Goal: Task Accomplishment & Management: Manage account settings

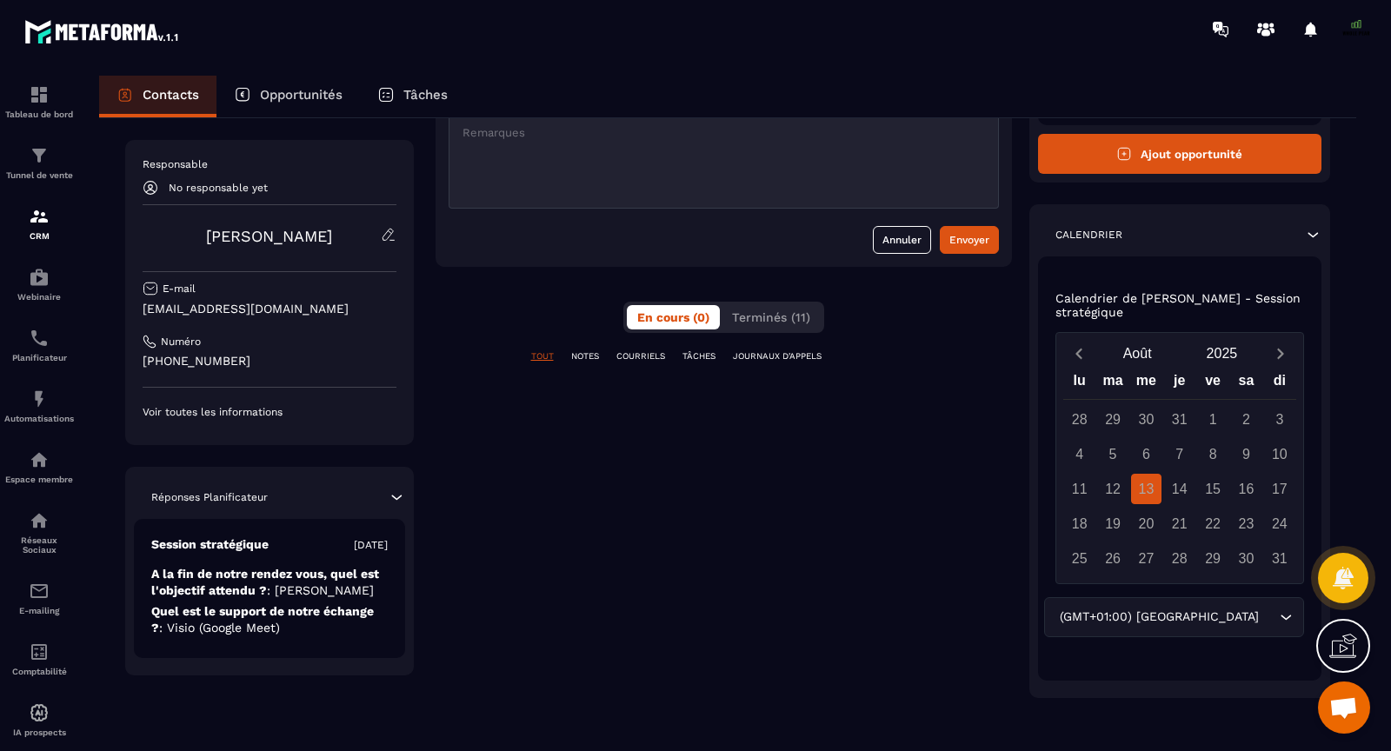
click at [780, 354] on p "JOURNAUX D'APPELS" at bounding box center [777, 356] width 89 height 12
click at [546, 350] on p "TOUT" at bounding box center [542, 356] width 23 height 12
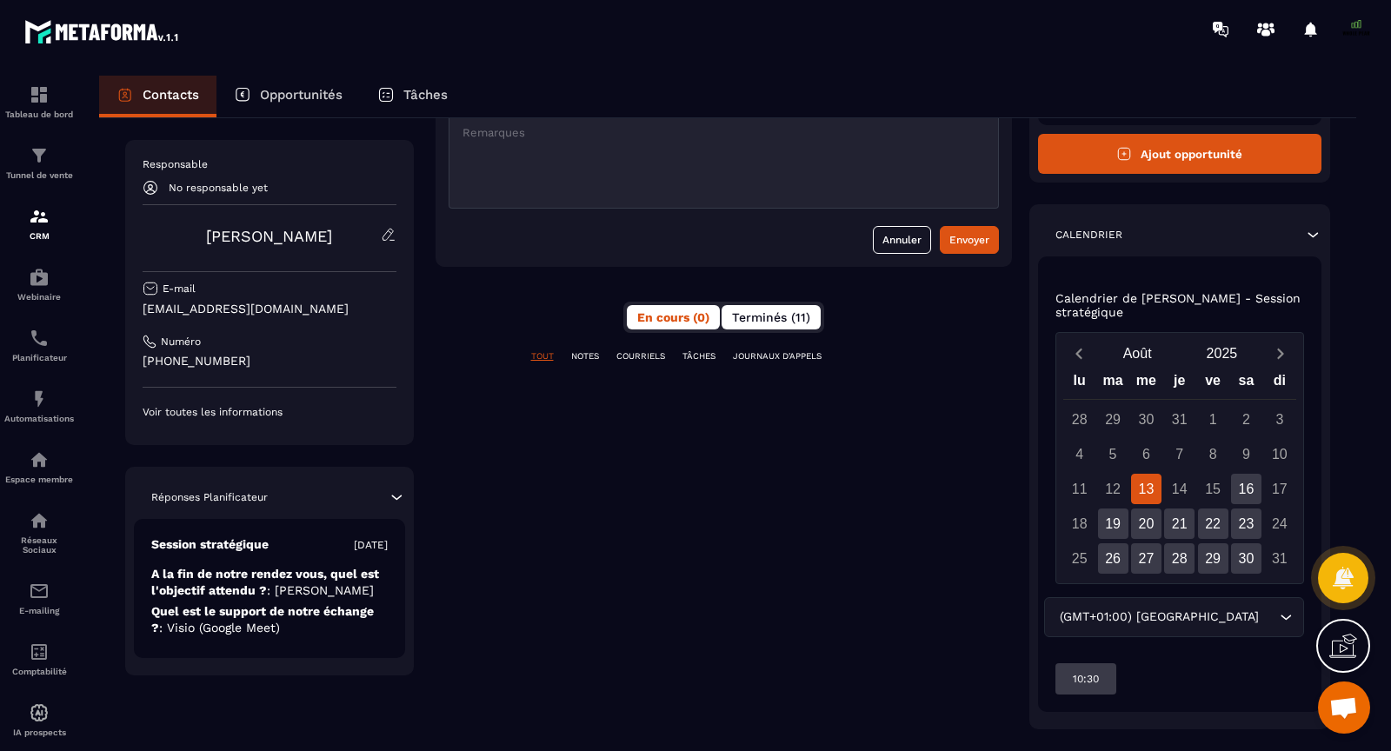
click at [799, 313] on span "Terminés (11)" at bounding box center [771, 317] width 78 height 14
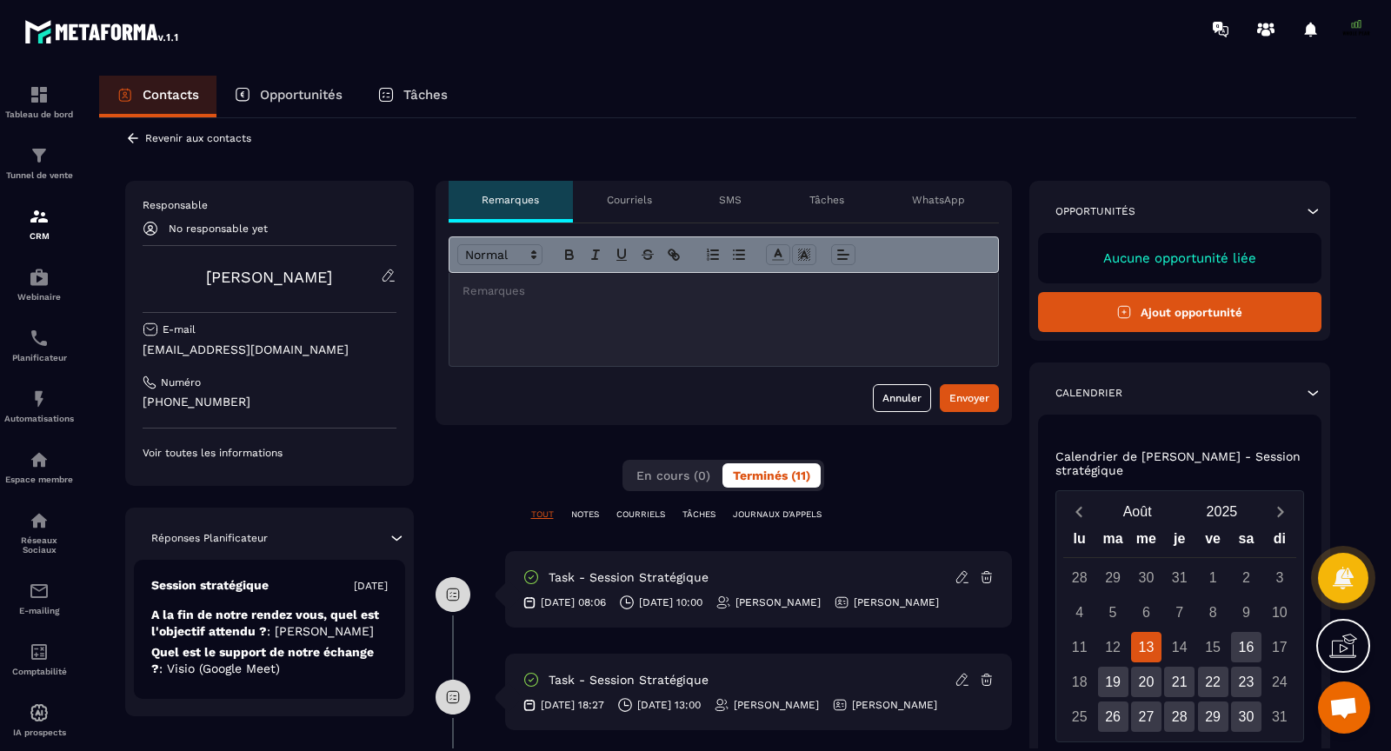
scroll to position [12, 0]
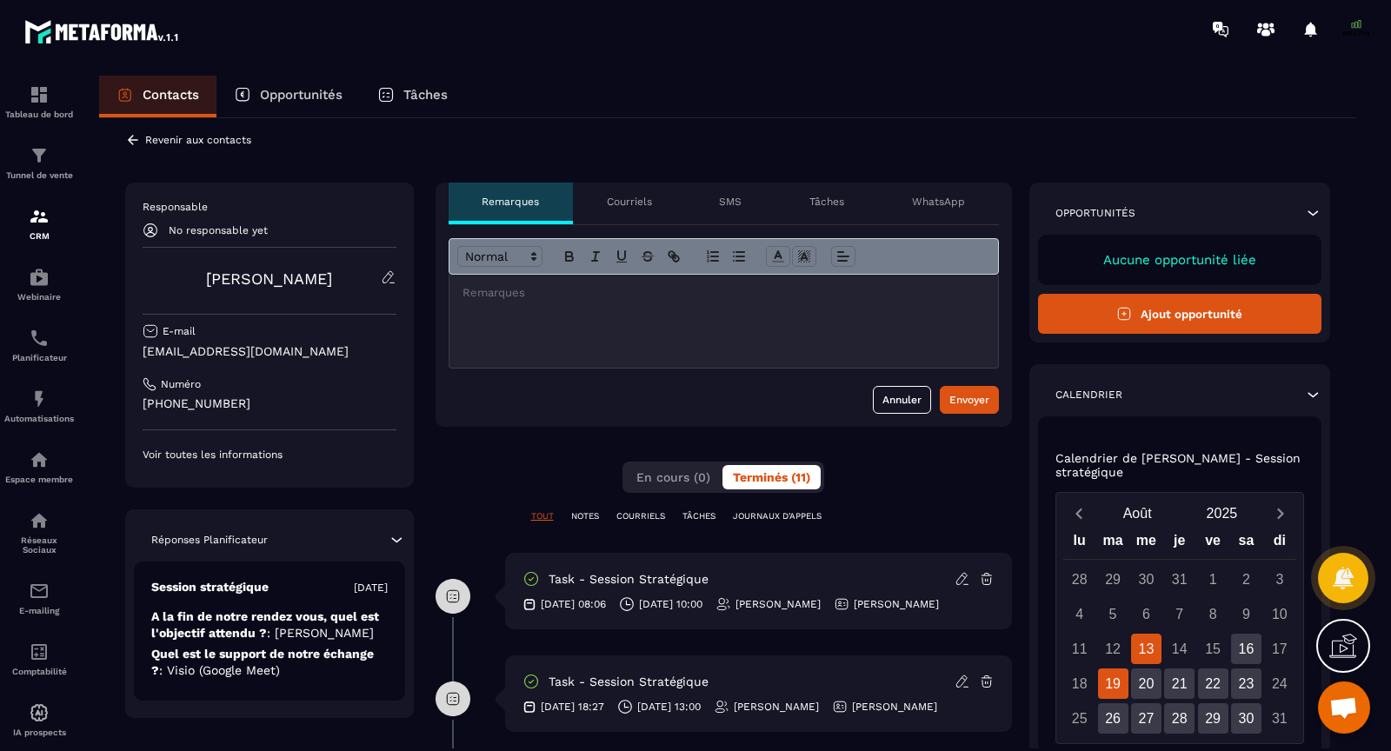
click at [1118, 672] on div "19" at bounding box center [1113, 683] width 30 height 30
click at [31, 409] on img at bounding box center [39, 399] width 21 height 21
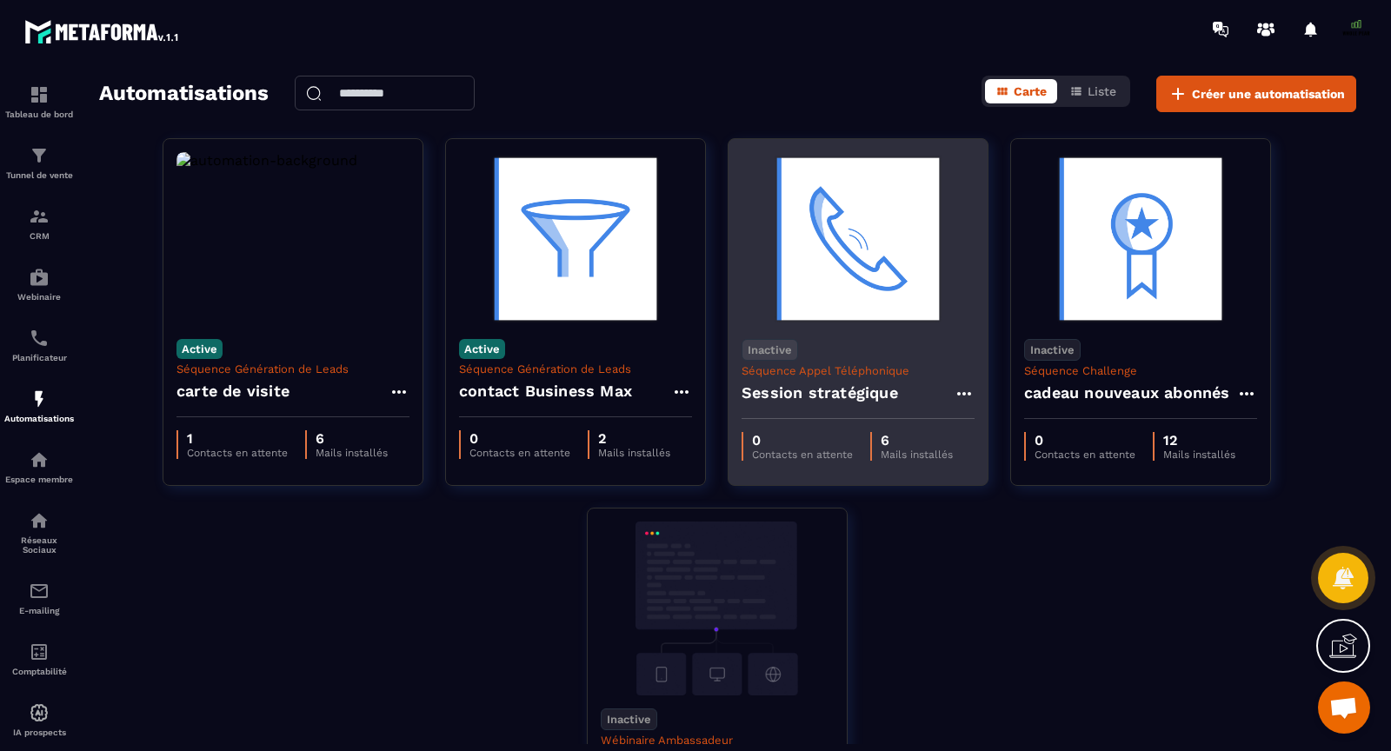
click at [849, 311] on img at bounding box center [857, 239] width 233 height 174
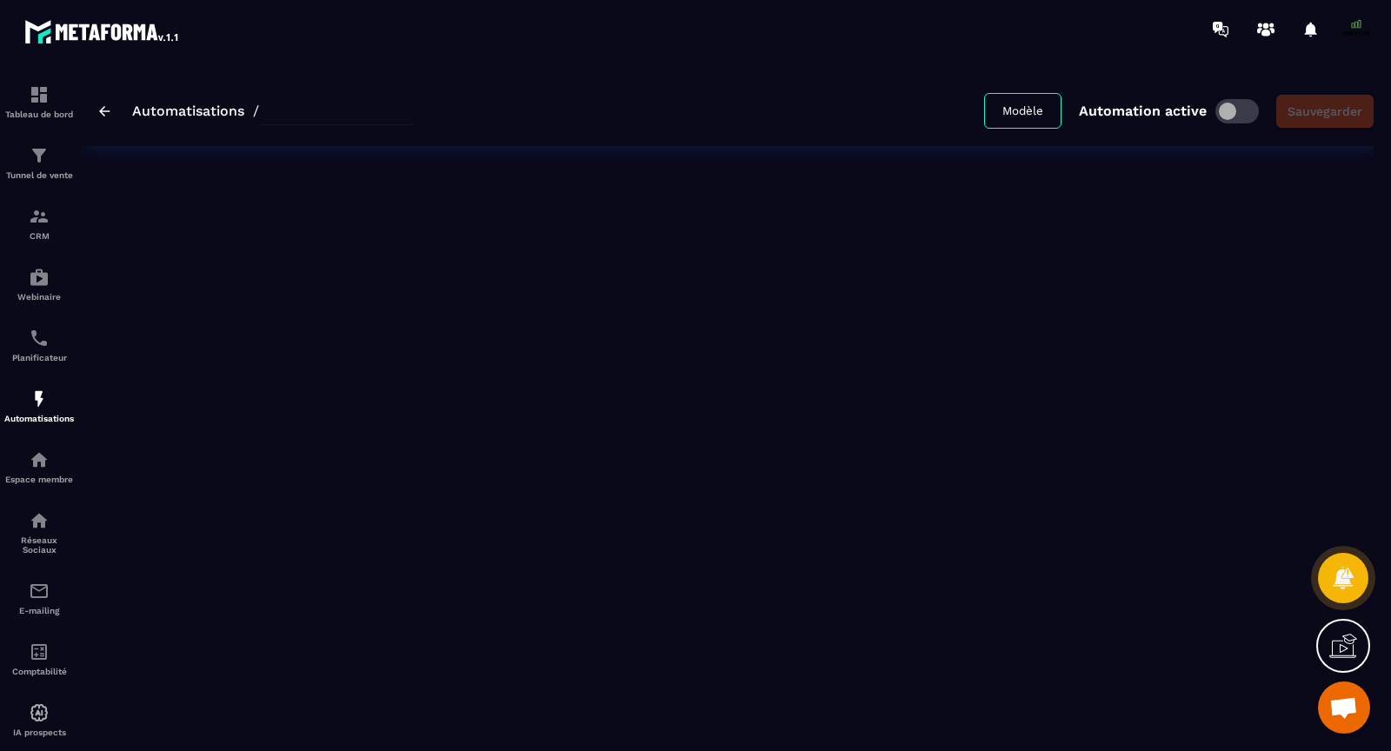
type input "**********"
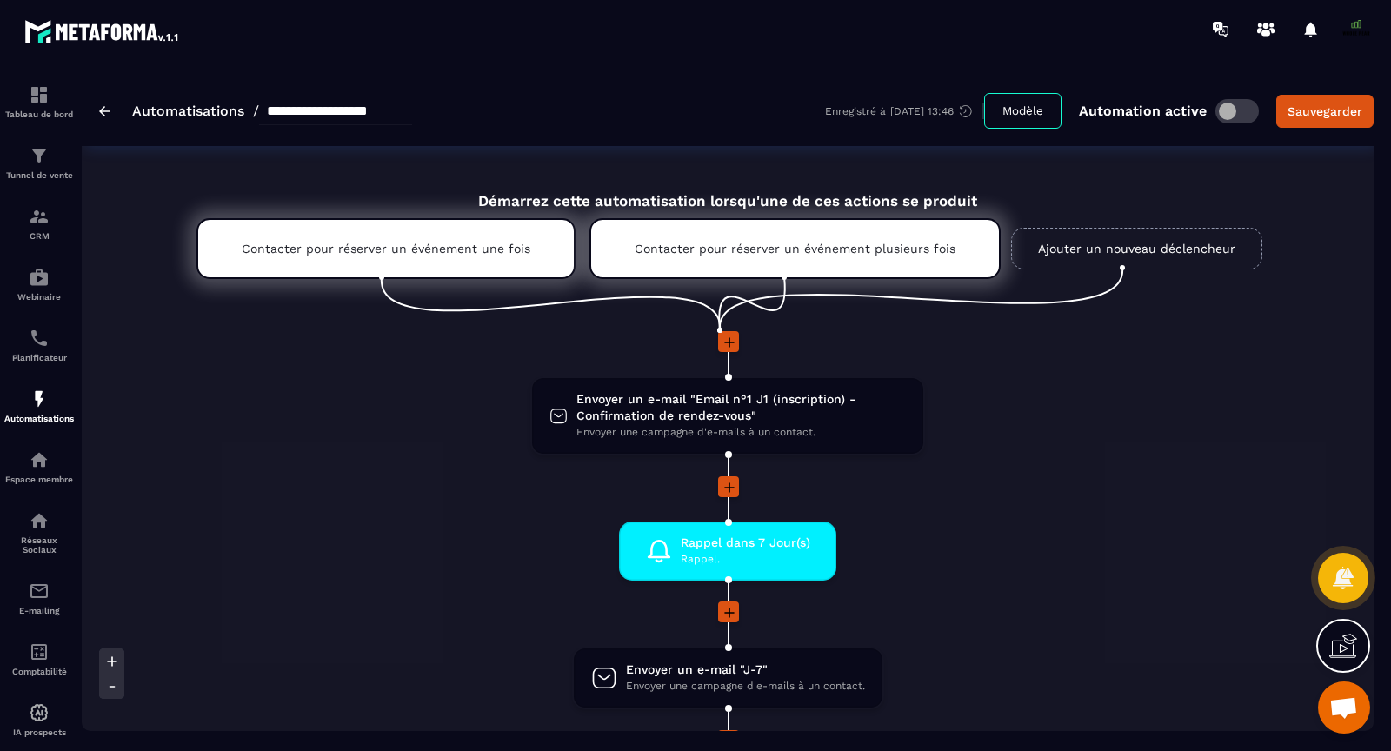
click at [1237, 111] on span at bounding box center [1236, 111] width 43 height 24
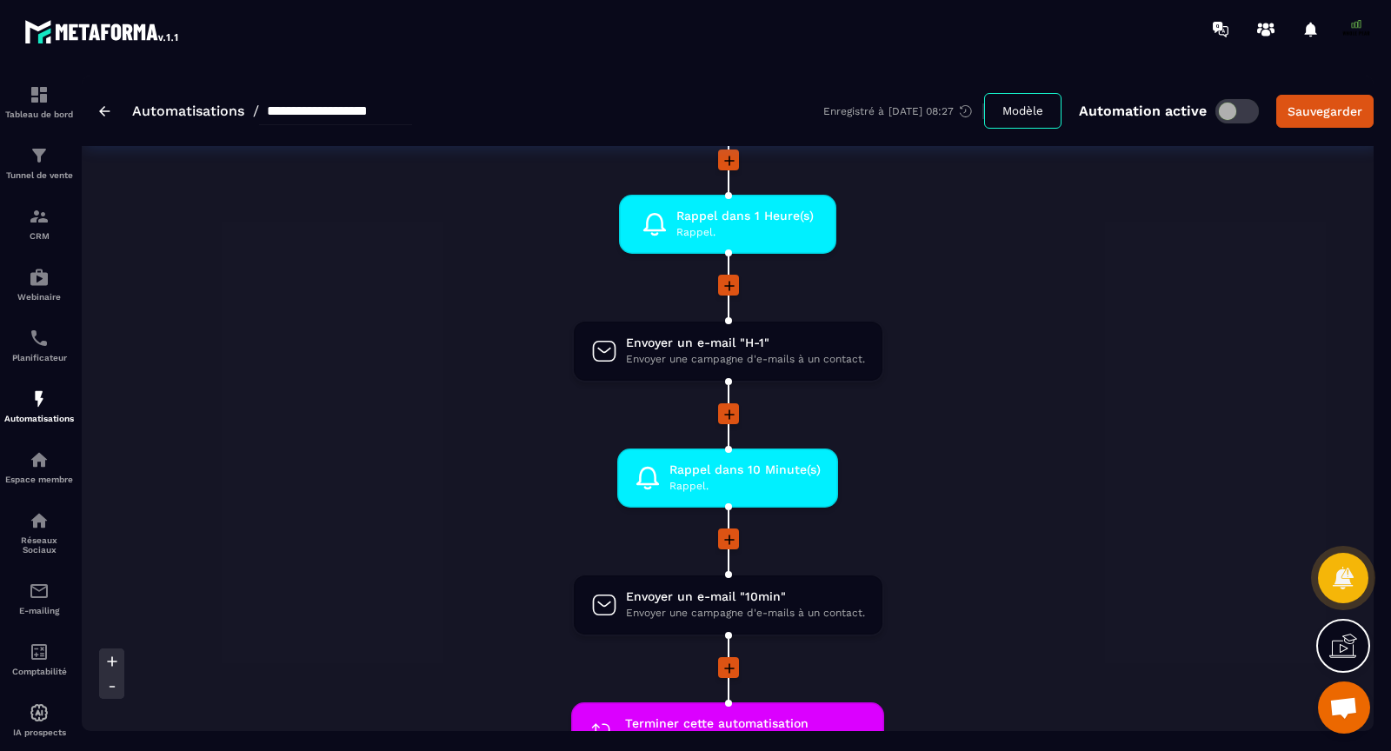
scroll to position [1059, 0]
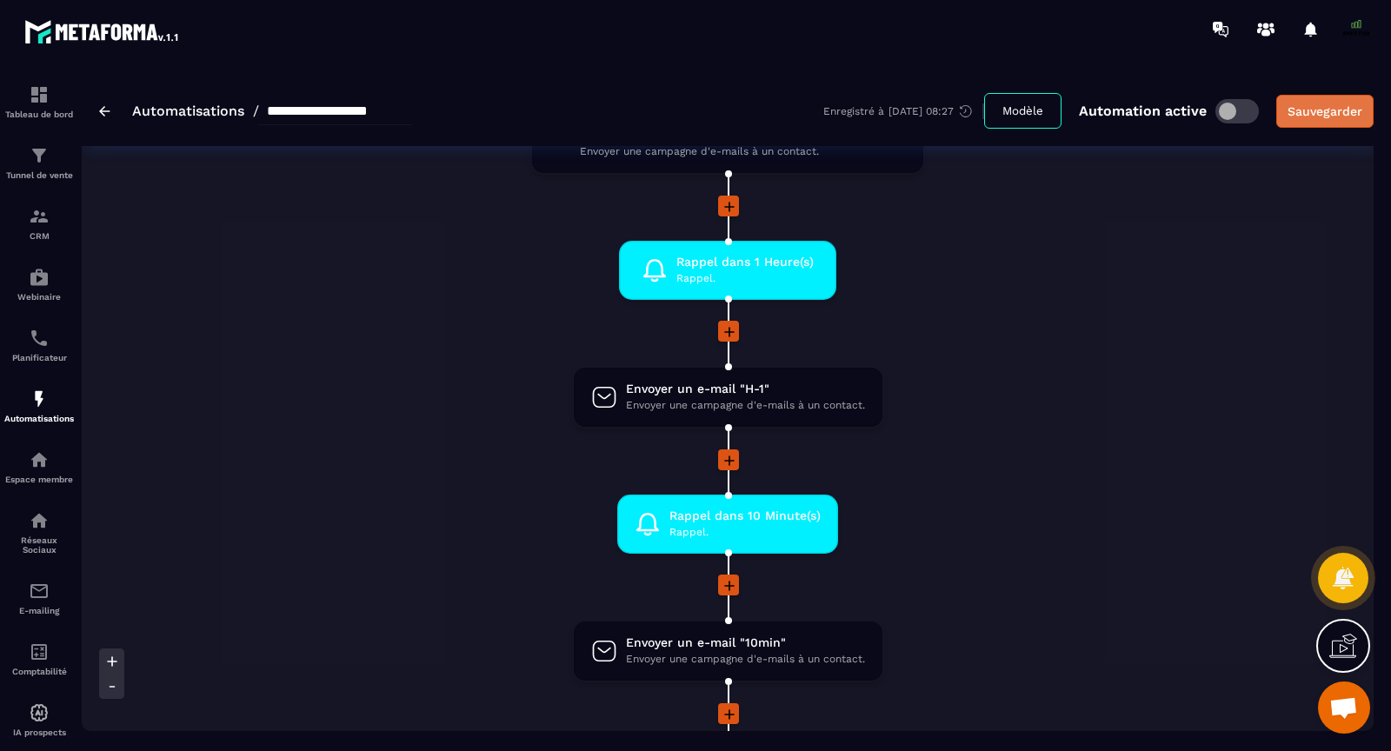
click at [1305, 123] on button "Sauvegarder" at bounding box center [1324, 111] width 97 height 33
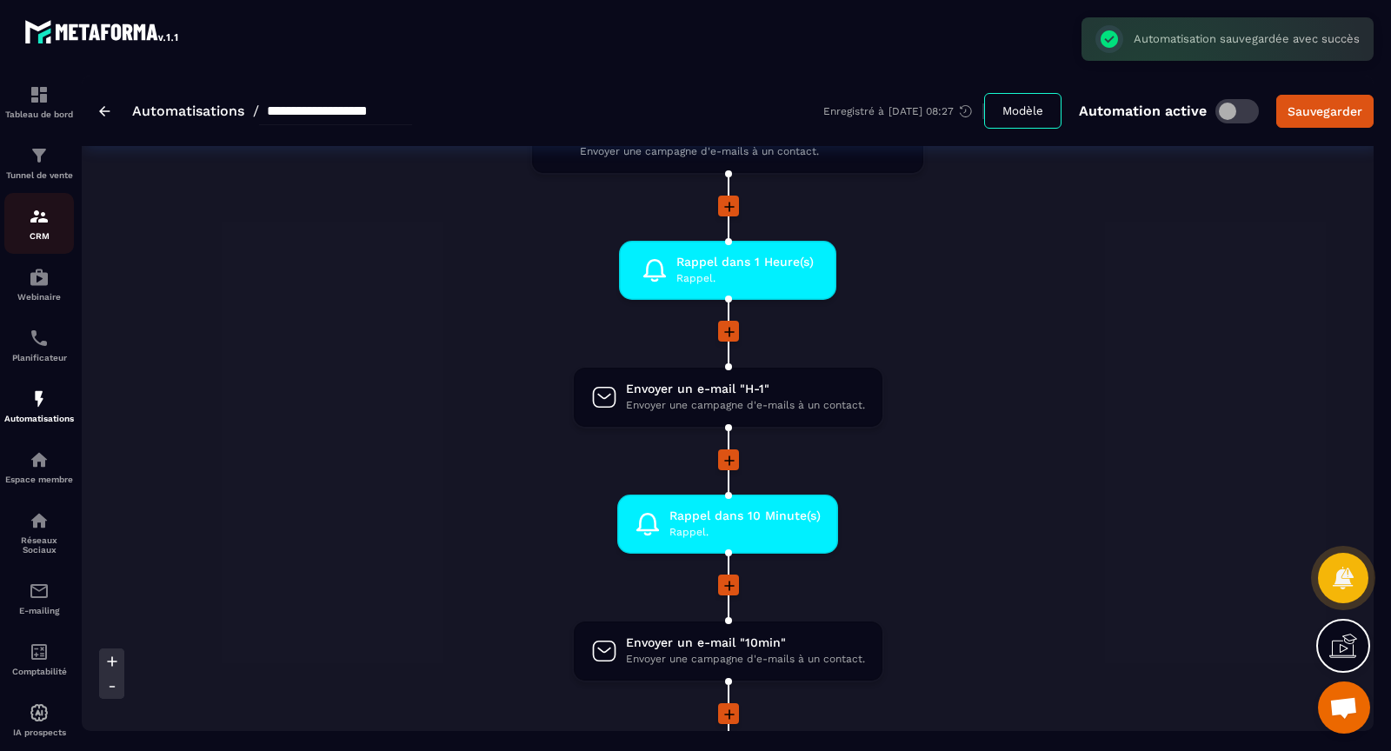
click at [48, 227] on img at bounding box center [39, 216] width 21 height 21
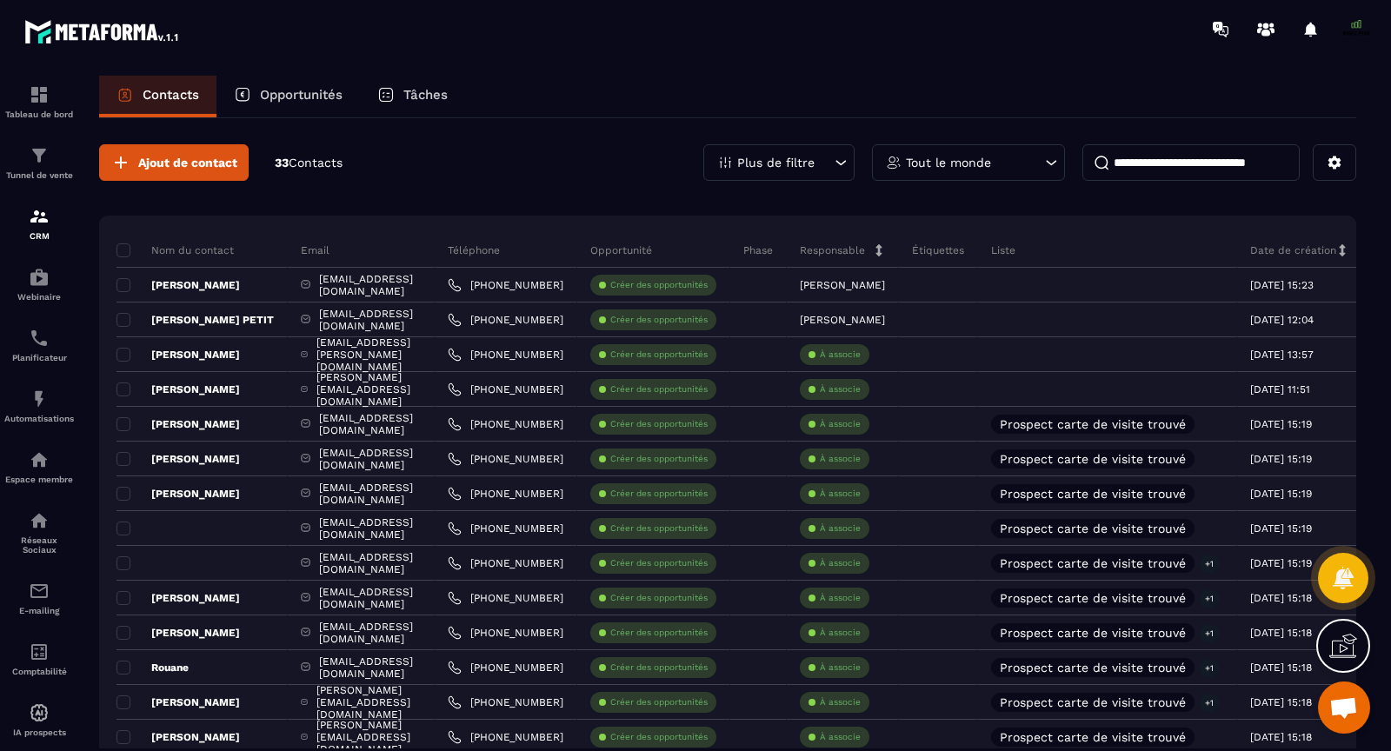
click at [1150, 153] on input at bounding box center [1190, 162] width 217 height 37
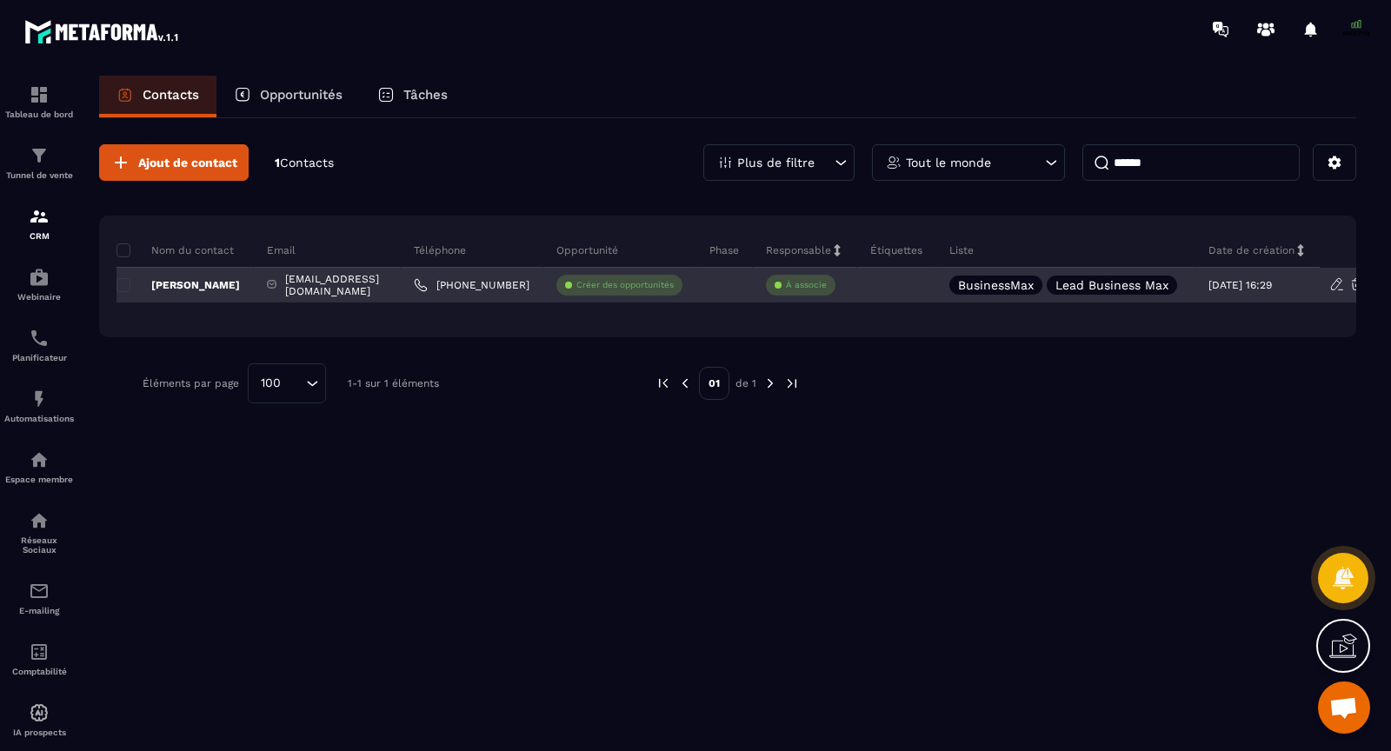
type input "******"
click at [208, 282] on p "[PERSON_NAME]" at bounding box center [177, 285] width 123 height 14
